Goal: Information Seeking & Learning: Learn about a topic

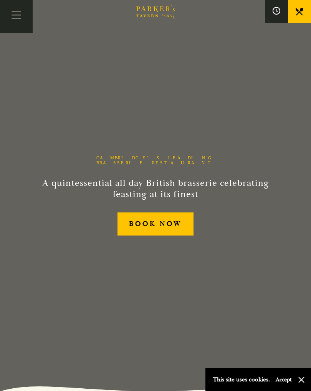
click at [21, 16] on button "Toggle navigation" at bounding box center [16, 16] width 33 height 33
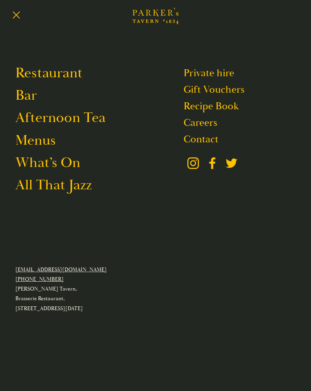
click at [52, 143] on link "Menus" at bounding box center [35, 140] width 40 height 18
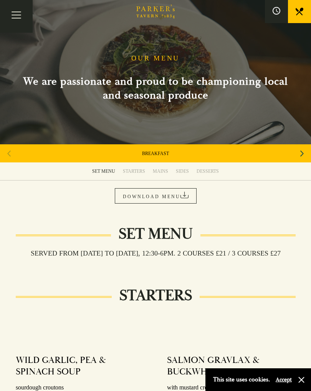
click at [138, 168] on div "STARTERS" at bounding box center [134, 171] width 22 height 6
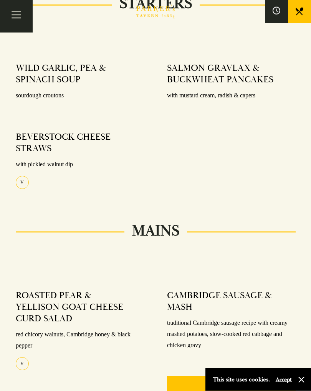
scroll to position [303, 0]
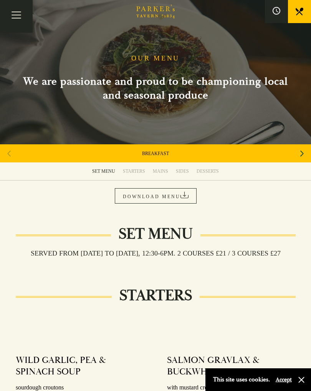
click at [260, 162] on div "BREAKFAST" at bounding box center [155, 153] width 311 height 18
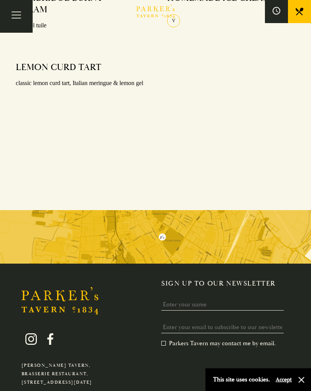
scroll to position [1033, 0]
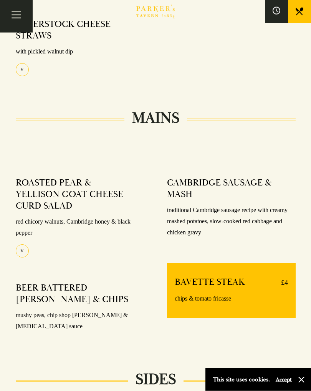
click at [18, 15] on button "Toggle navigation" at bounding box center [16, 16] width 33 height 33
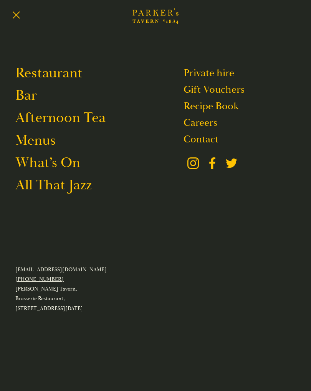
click at [72, 76] on link "Restaurant" at bounding box center [48, 73] width 67 height 18
click at [23, 13] on button "Toggle navigation" at bounding box center [16, 16] width 33 height 33
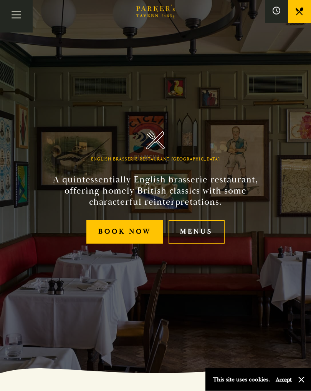
scroll to position [23, 0]
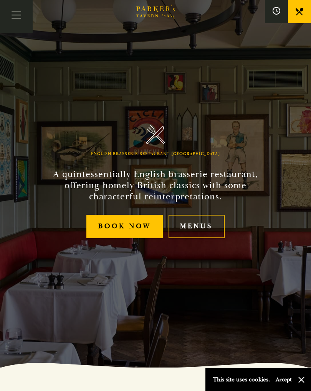
click at [209, 227] on link "Menus" at bounding box center [197, 226] width 56 height 23
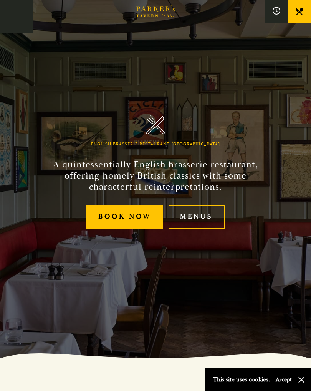
click at [202, 216] on link "Menus" at bounding box center [197, 216] width 56 height 23
